Goal: Task Accomplishment & Management: Use online tool/utility

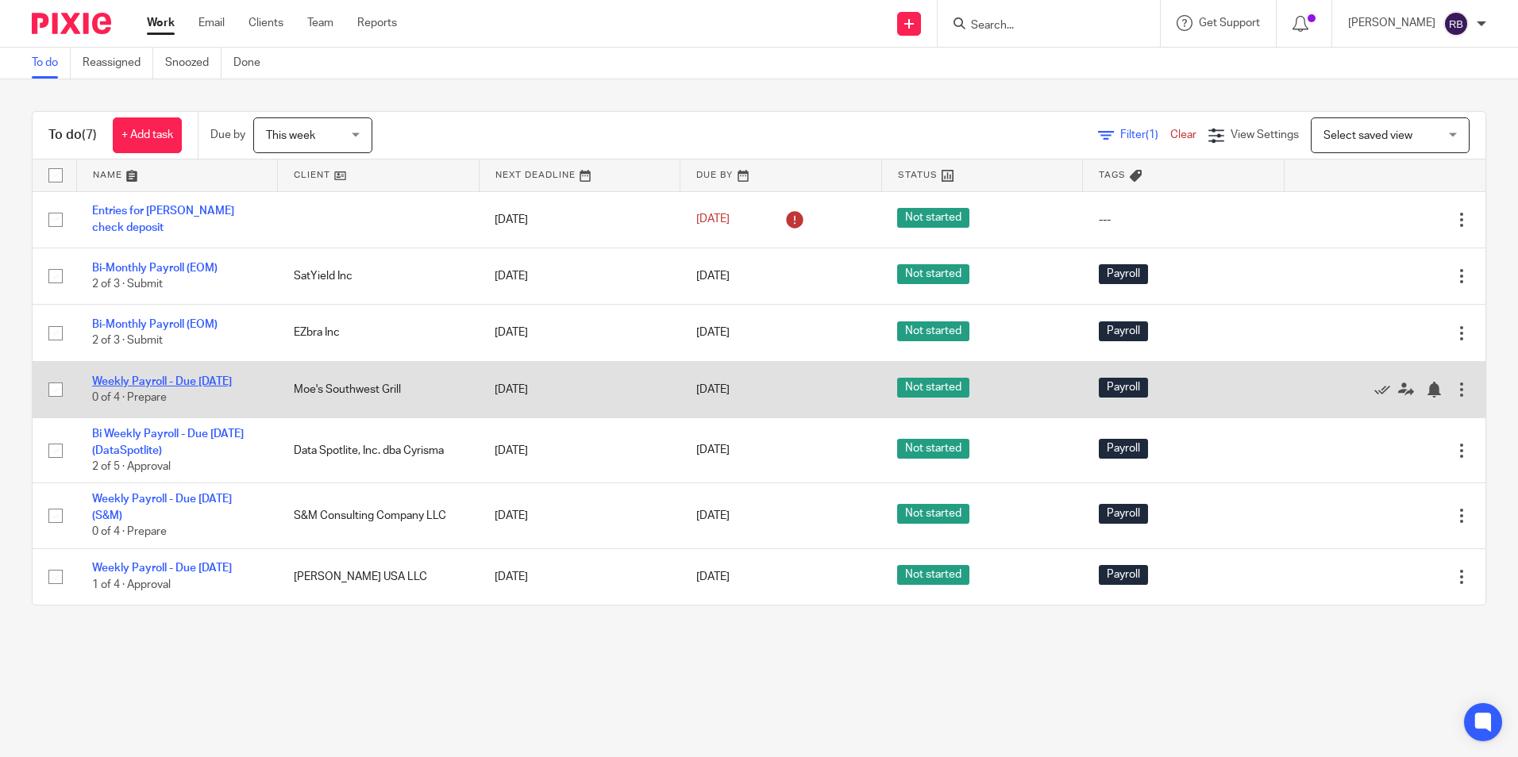
click at [137, 377] on link "Weekly Payroll - Due [DATE]" at bounding box center [162, 381] width 140 height 11
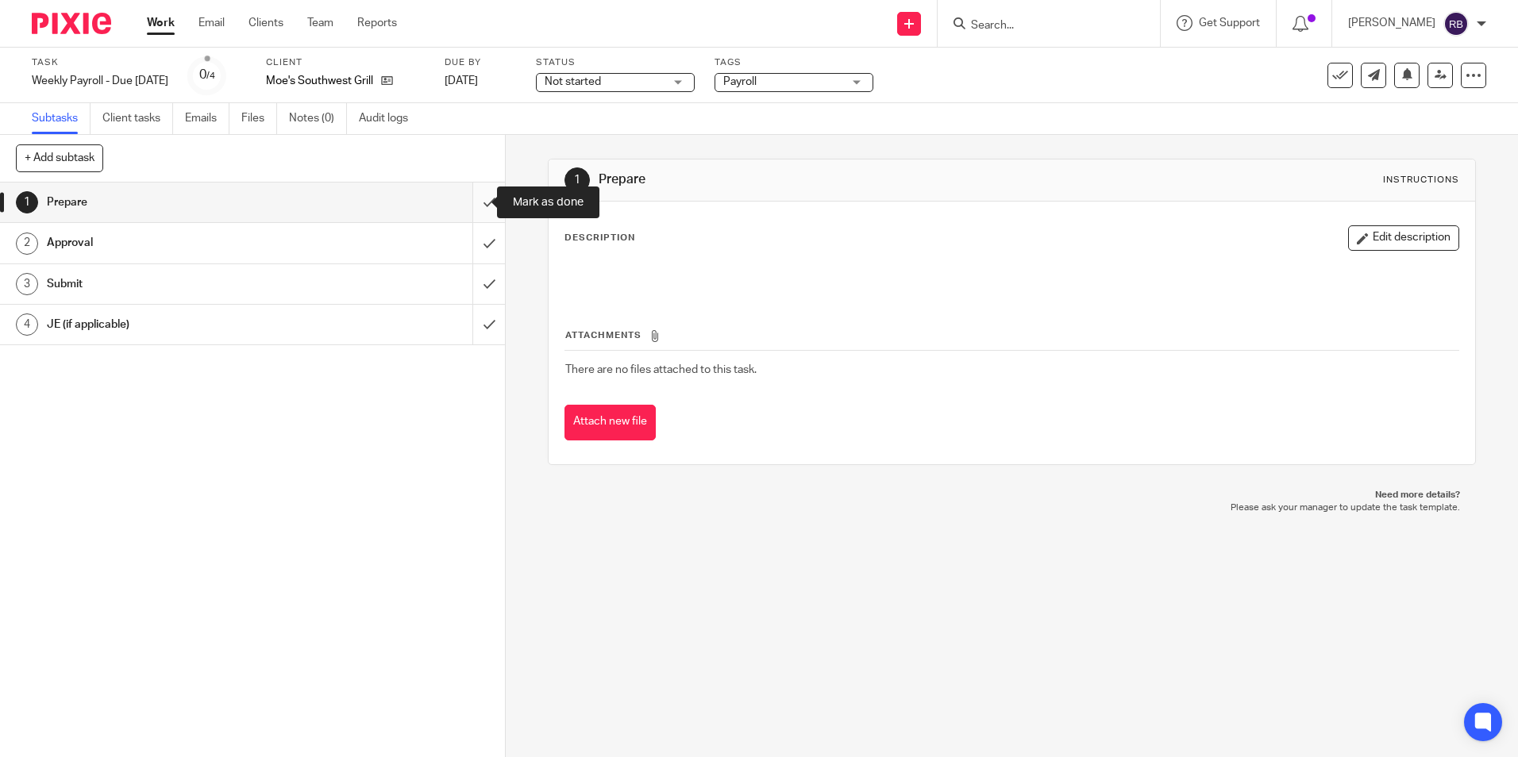
click at [472, 203] on input "submit" at bounding box center [252, 203] width 505 height 40
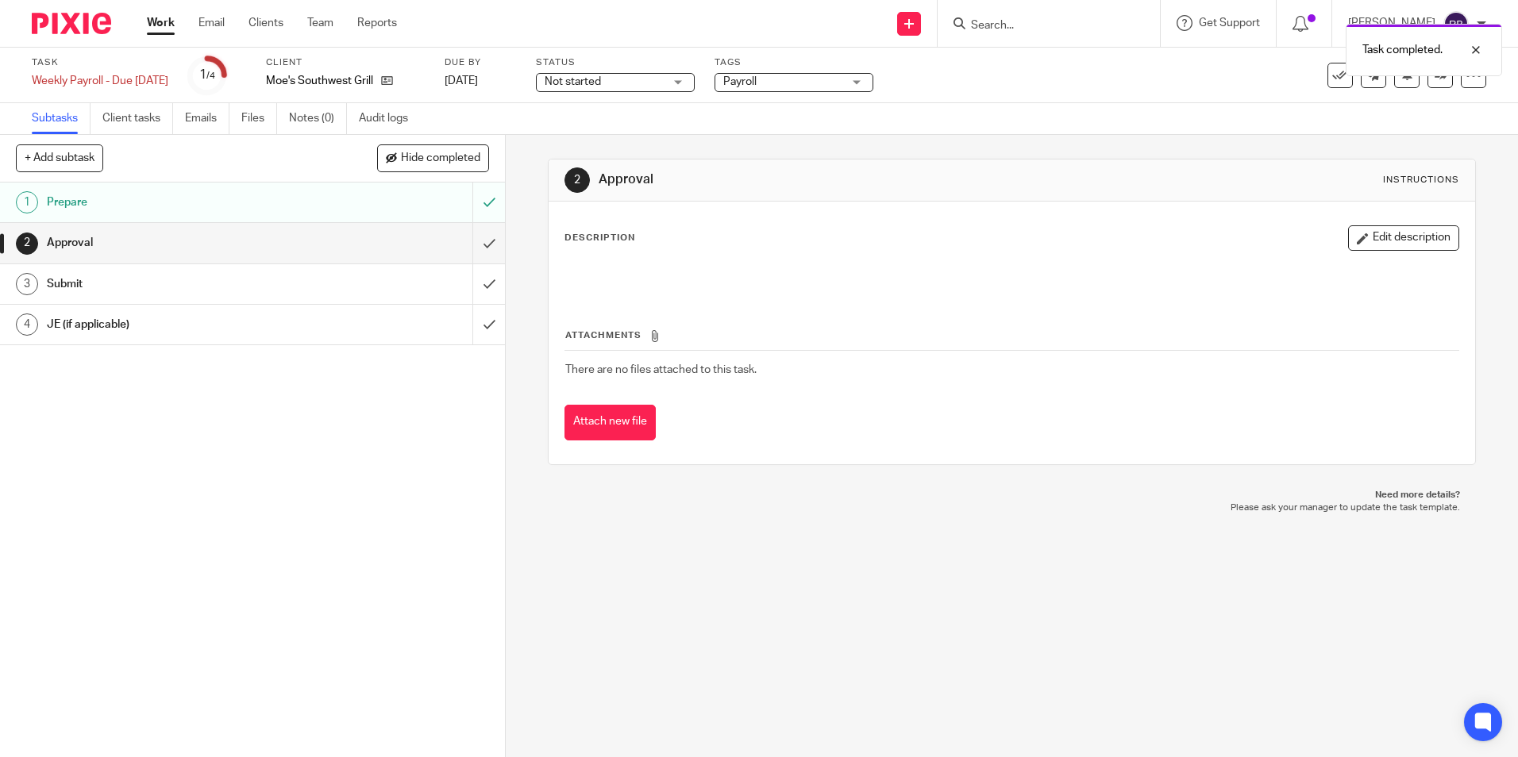
click at [153, 21] on link "Work" at bounding box center [161, 23] width 28 height 16
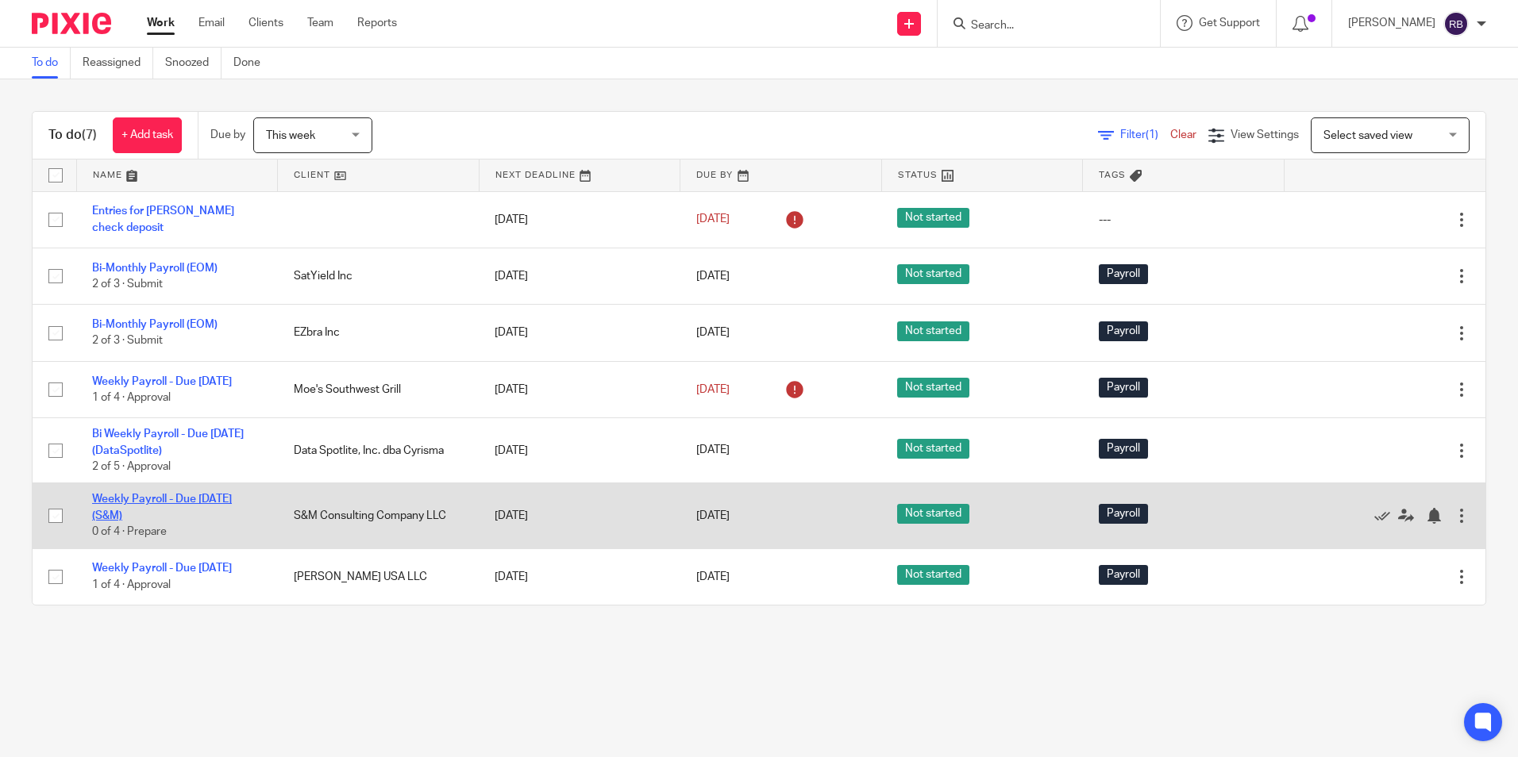
click at [138, 508] on link "Weekly Payroll - Due [DATE] (S&M)" at bounding box center [162, 507] width 140 height 27
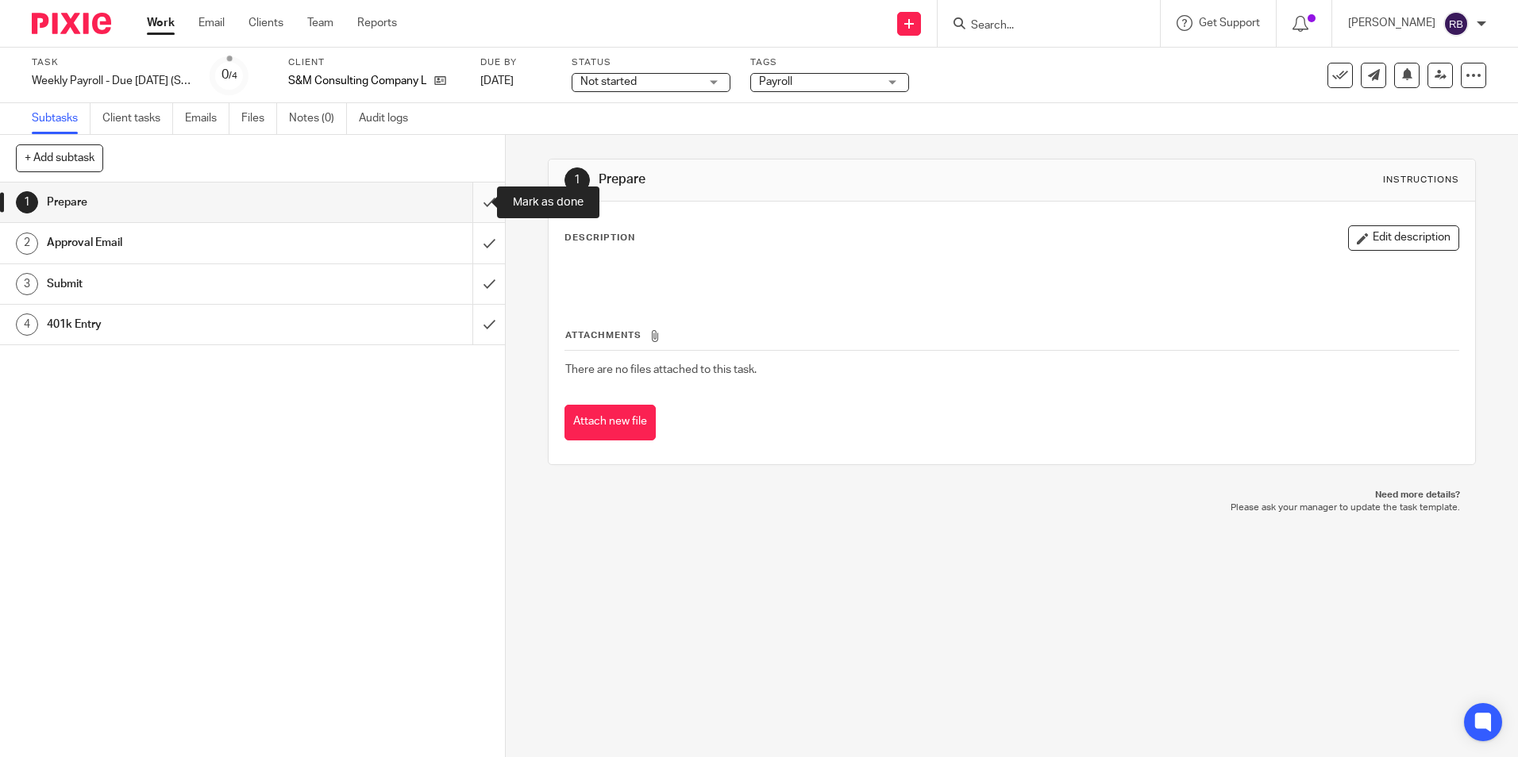
click at [468, 200] on input "submit" at bounding box center [252, 203] width 505 height 40
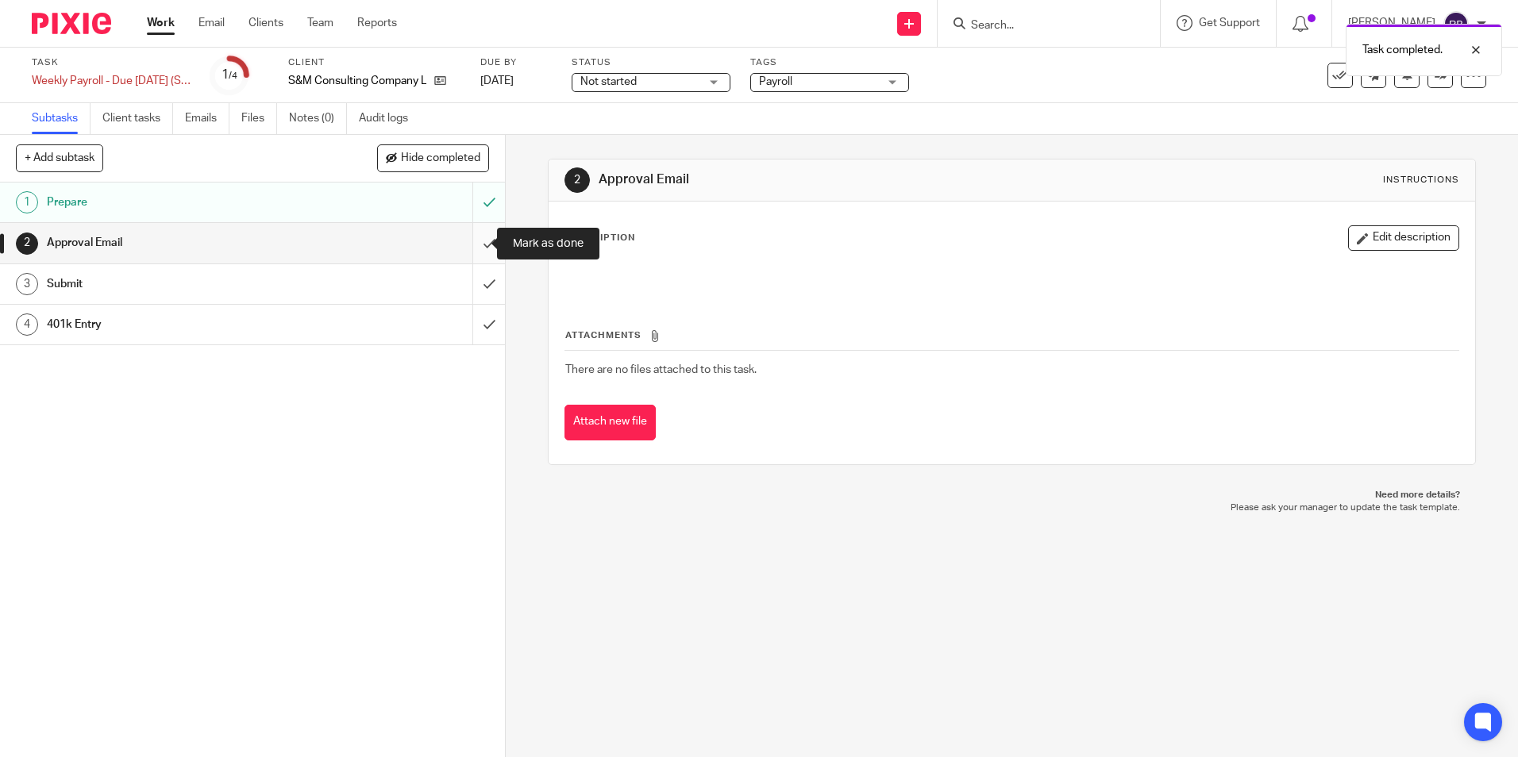
click at [472, 248] on input "submit" at bounding box center [252, 243] width 505 height 40
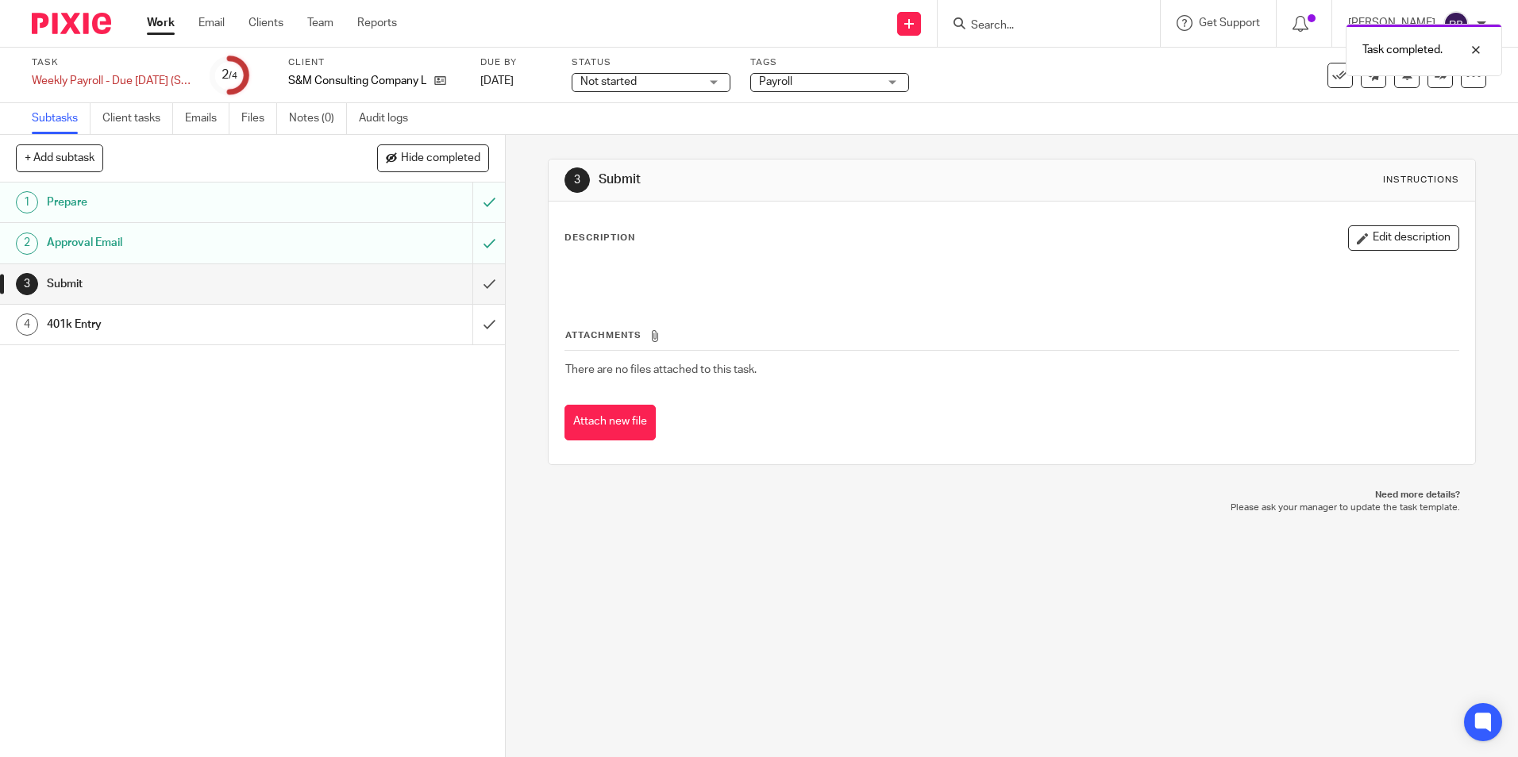
click at [148, 21] on link "Work" at bounding box center [161, 23] width 28 height 16
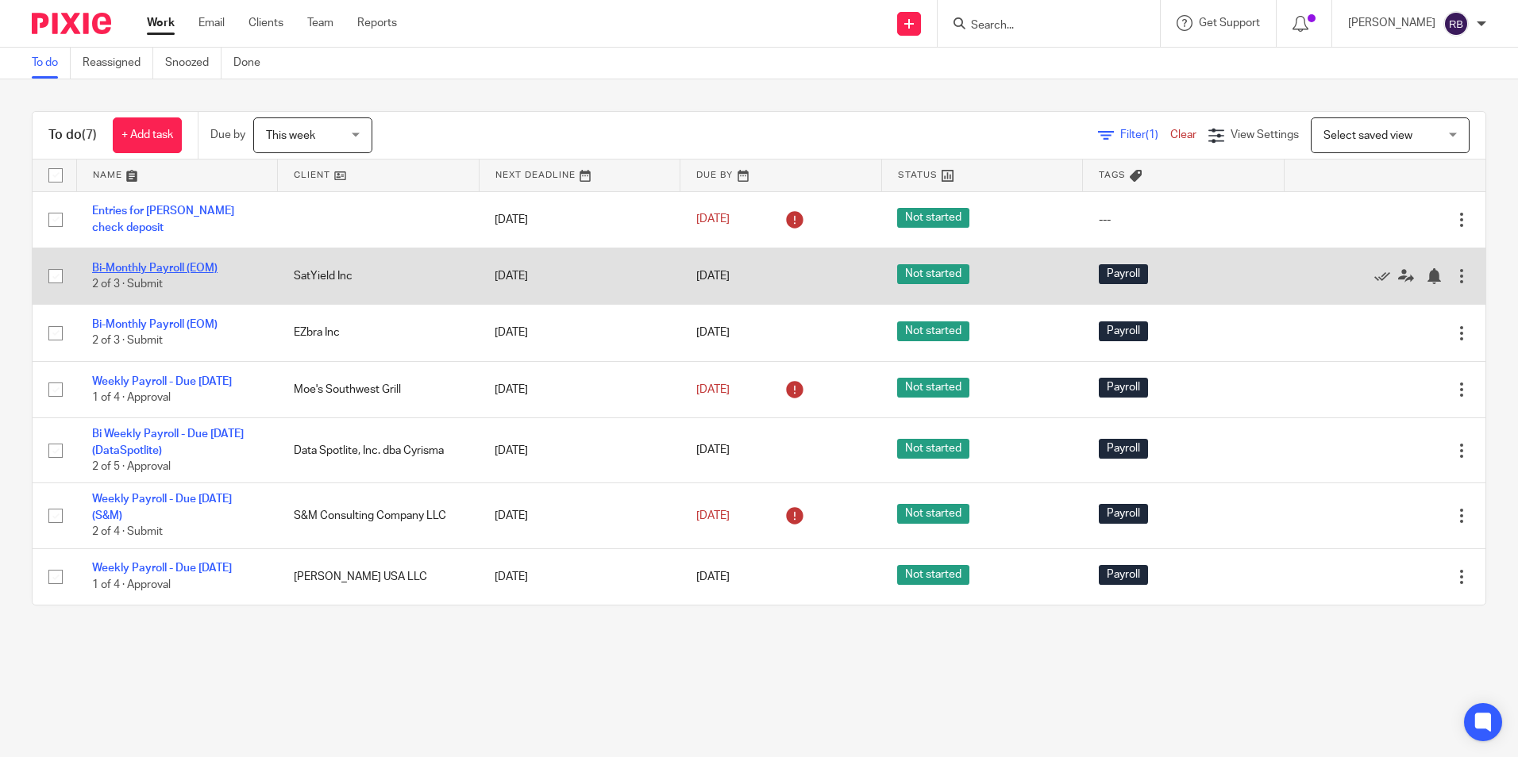
click at [164, 268] on link "Bi-Monthly Payroll (EOM)" at bounding box center [154, 268] width 125 height 11
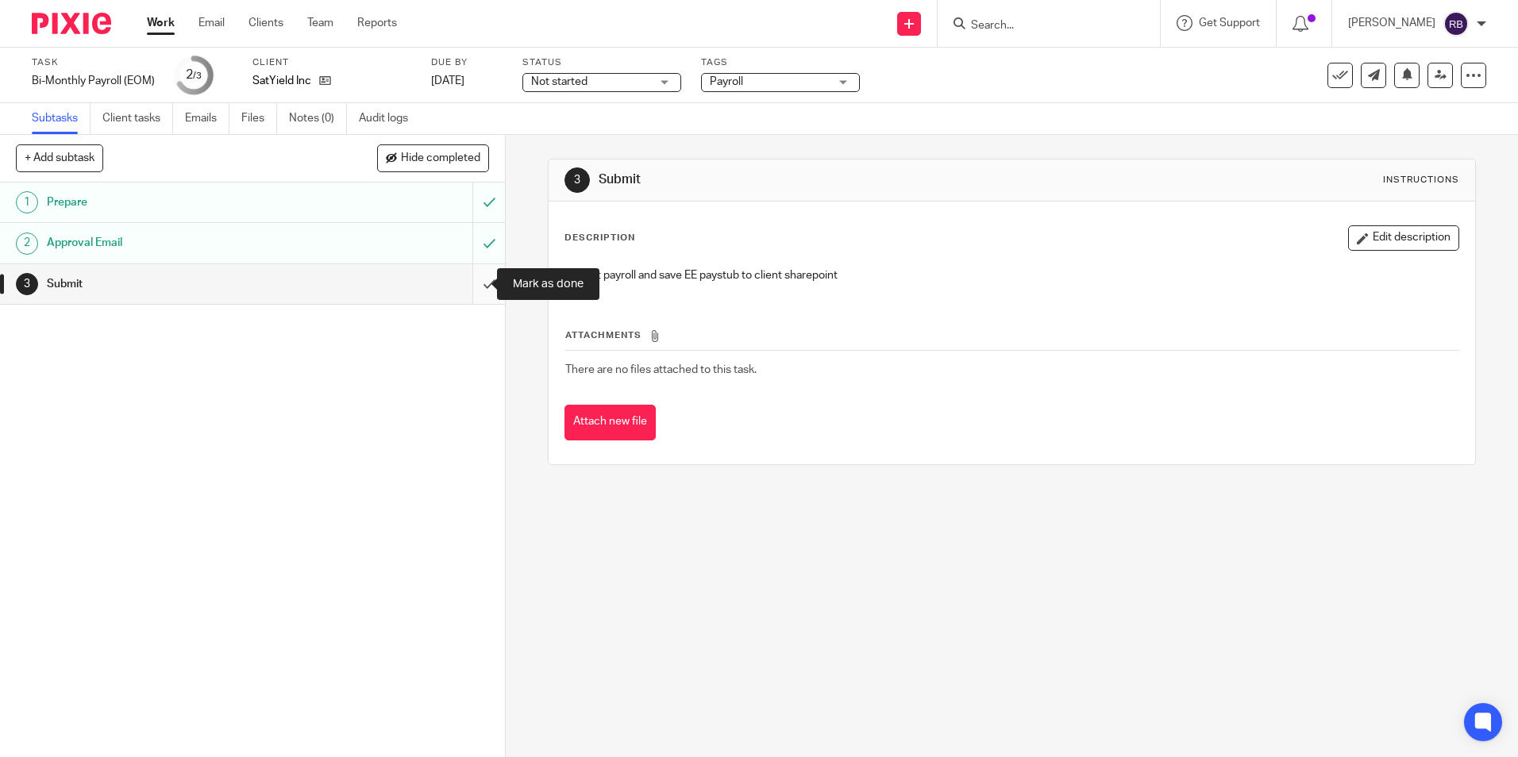
click at [476, 279] on input "submit" at bounding box center [252, 284] width 505 height 40
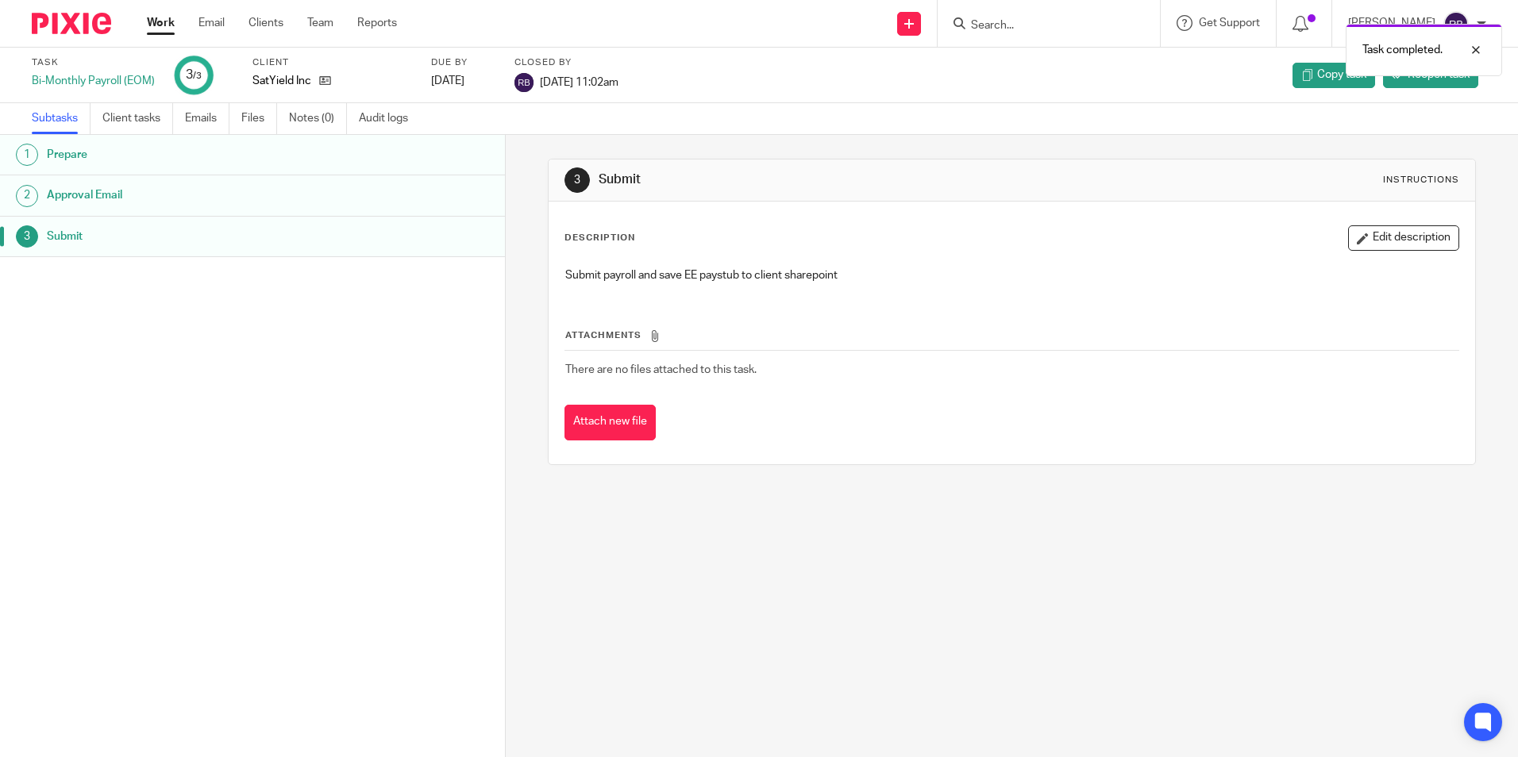
click at [164, 21] on link "Work" at bounding box center [161, 23] width 28 height 16
